Goal: Information Seeking & Learning: Learn about a topic

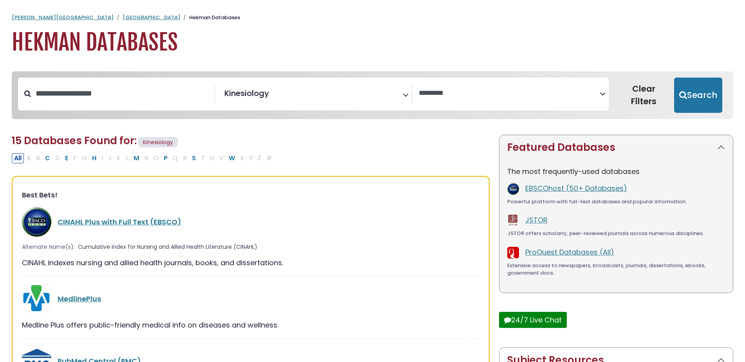
select select "Database Vendors Filter"
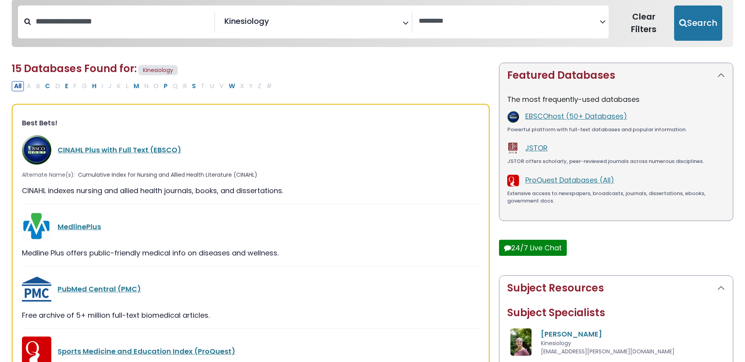
scroll to position [72, 0]
click at [74, 225] on link "MedlinePlus" at bounding box center [79, 226] width 43 height 10
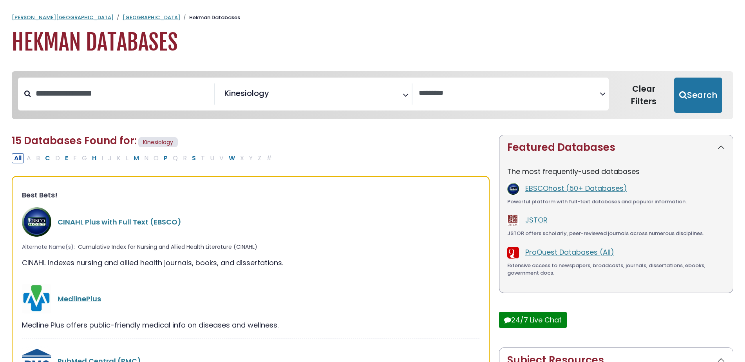
select select "Database Vendors Filter"
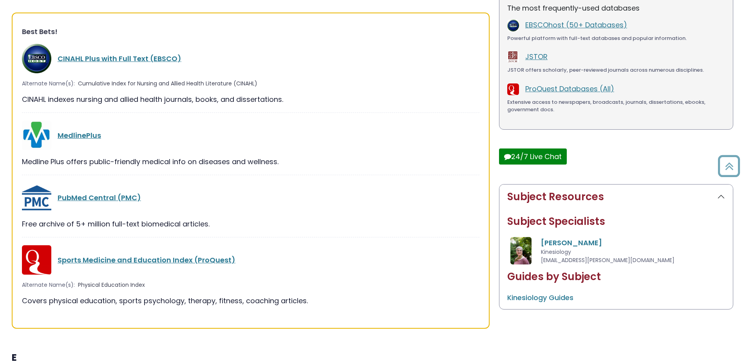
scroll to position [164, 0]
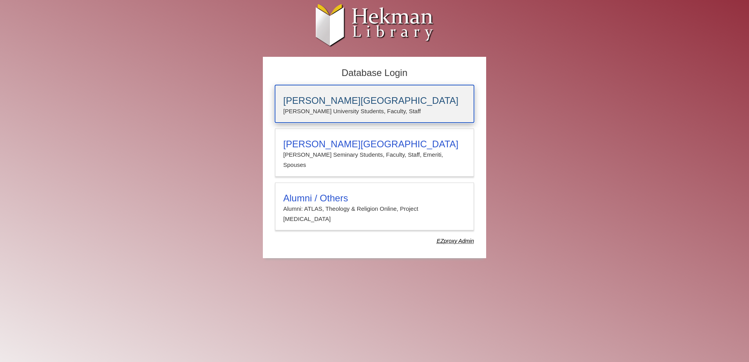
click at [360, 106] on p "Calvin University Students, Faculty, Staff" at bounding box center [374, 111] width 183 height 10
click at [411, 109] on p "Calvin University Students, Faculty, Staff" at bounding box center [374, 111] width 183 height 10
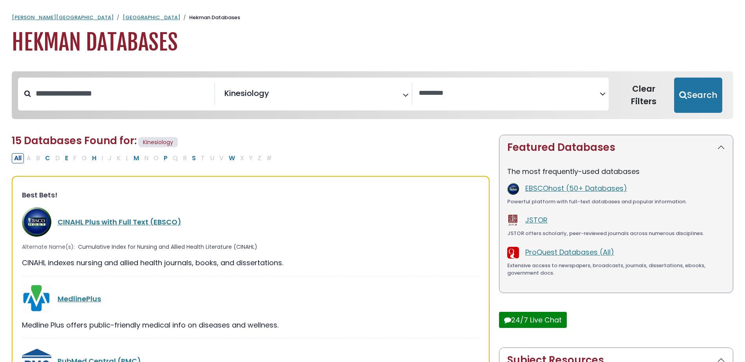
select select "Database Vendors Filter"
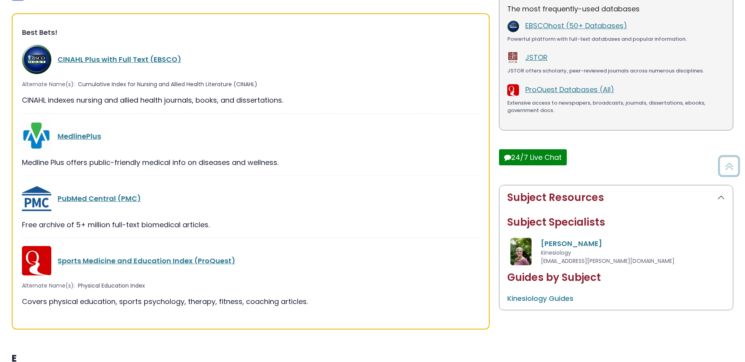
scroll to position [163, 0]
click at [120, 200] on link "PubMed Central (PMC)" at bounding box center [99, 198] width 83 height 10
